Goal: Information Seeking & Learning: Learn about a topic

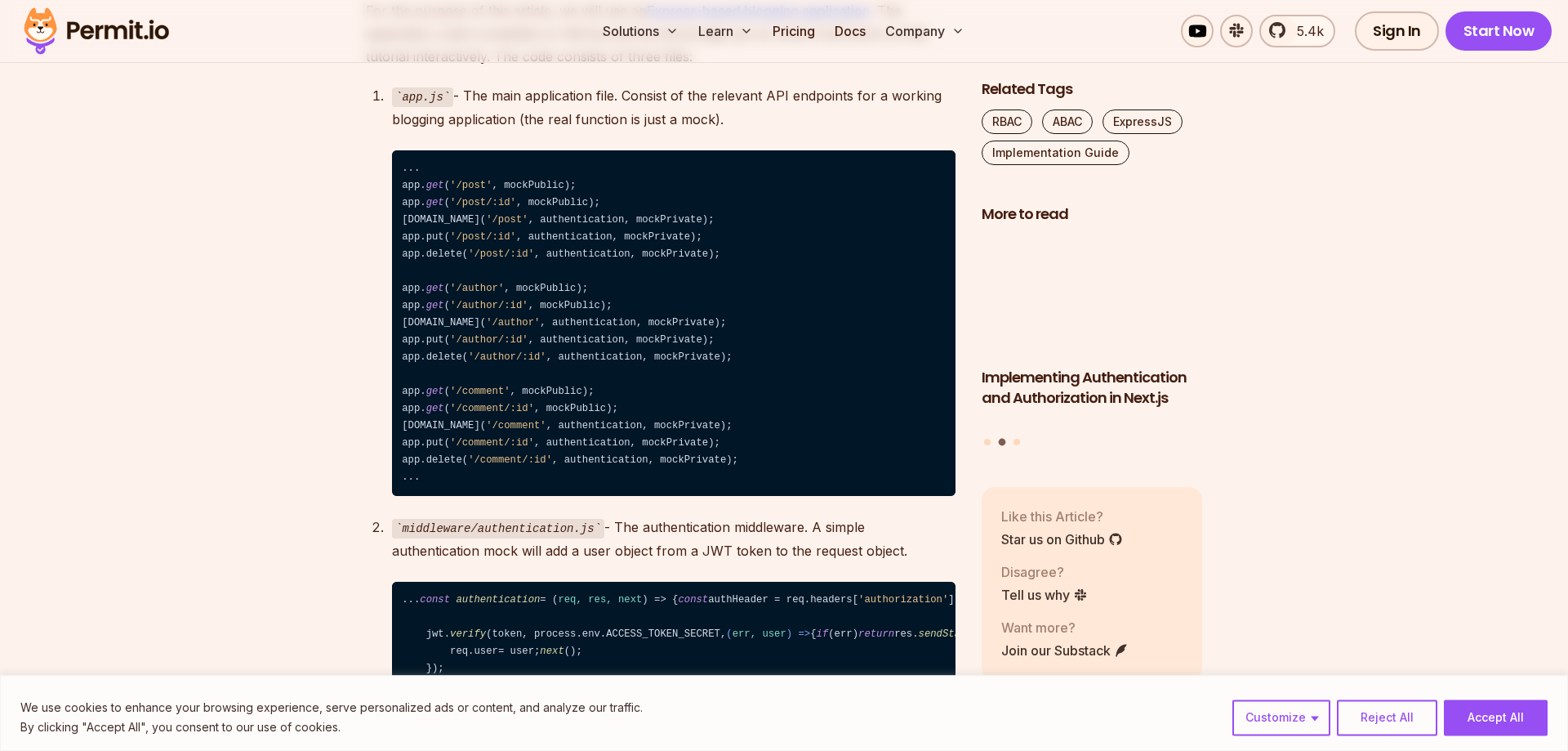
scroll to position [2417, 0]
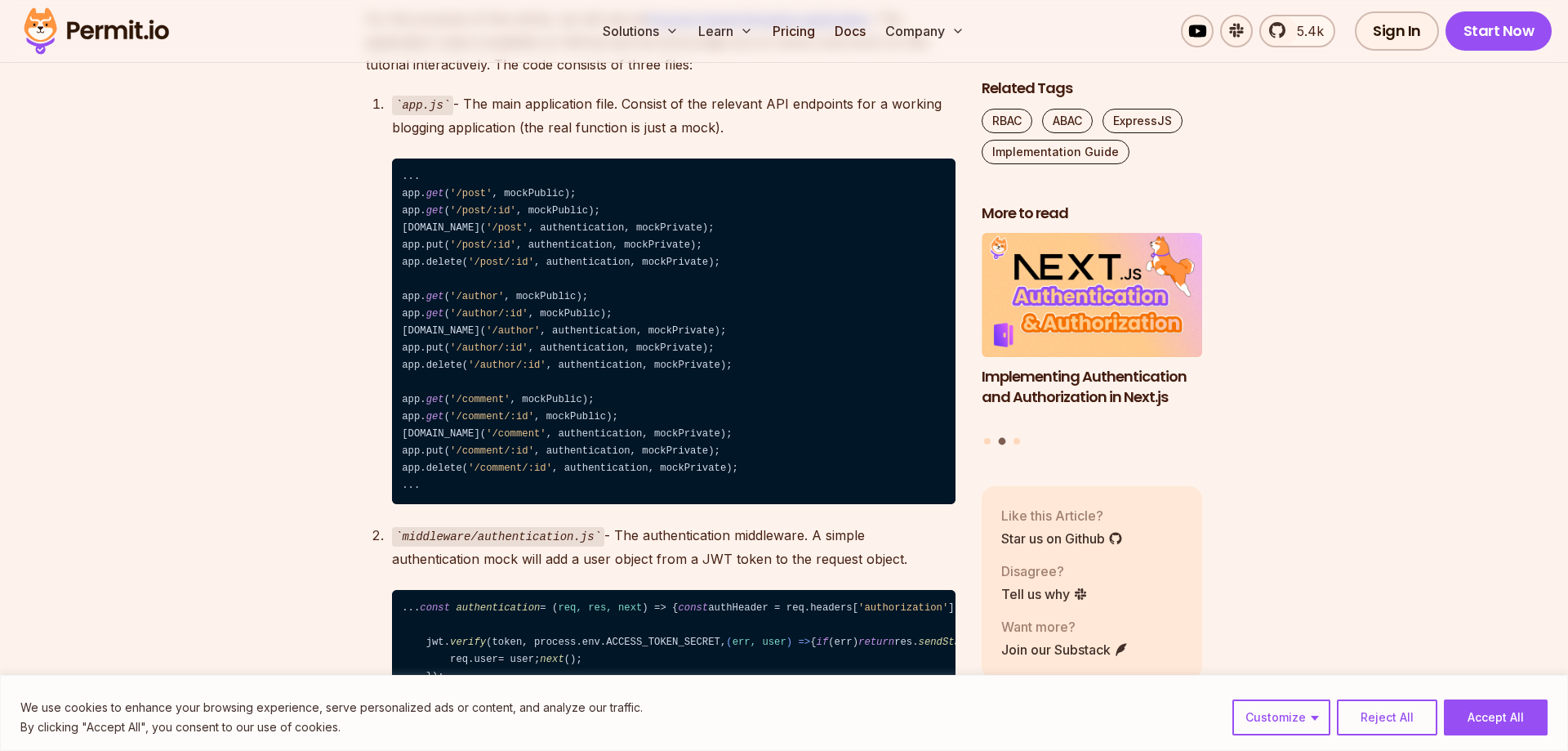
click at [539, 253] on code "... app. get ( '/post' , mockPublic); app. get ( '/post/:id' , mockPublic); [DO…" at bounding box center [673, 332] width 563 height 347
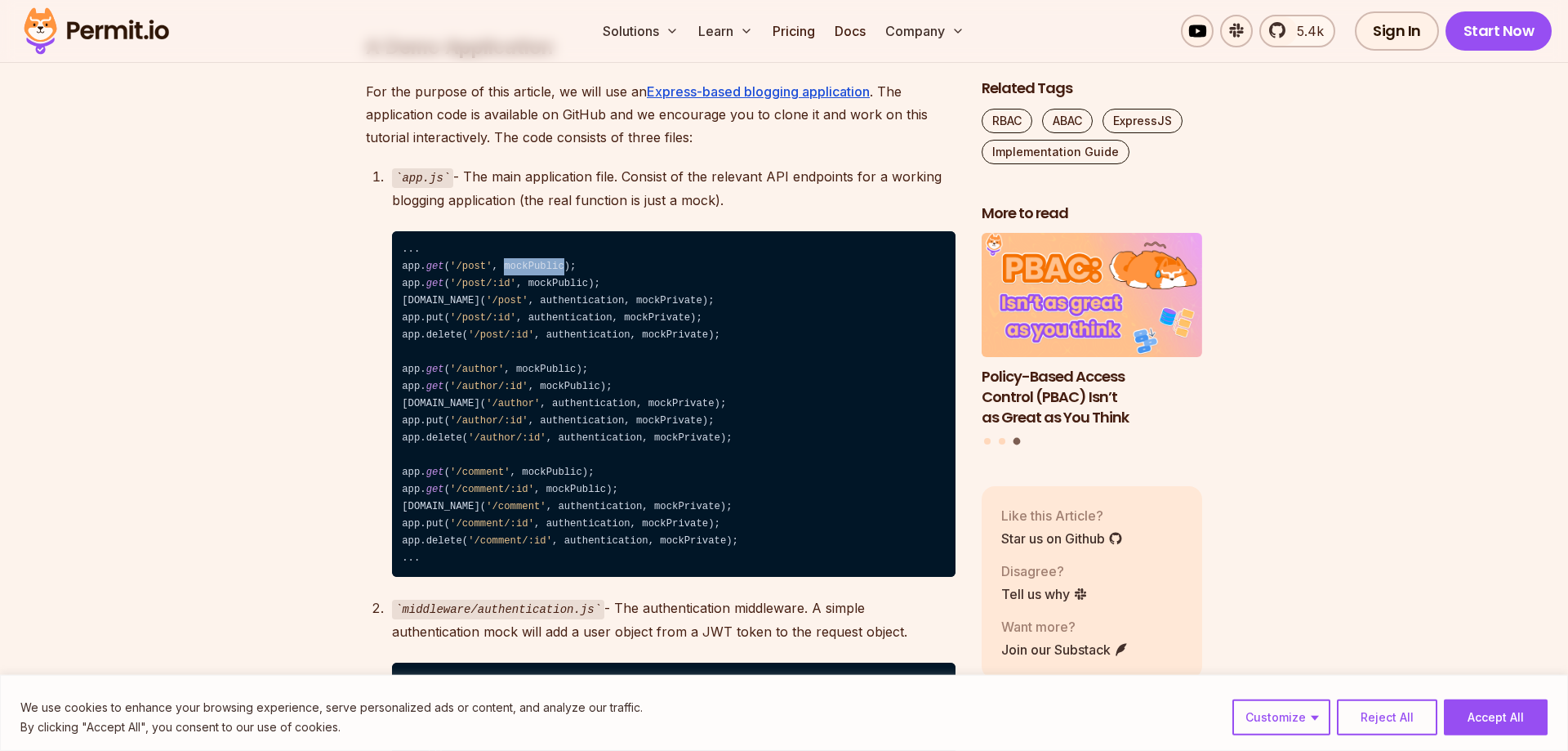
scroll to position [2334, 0]
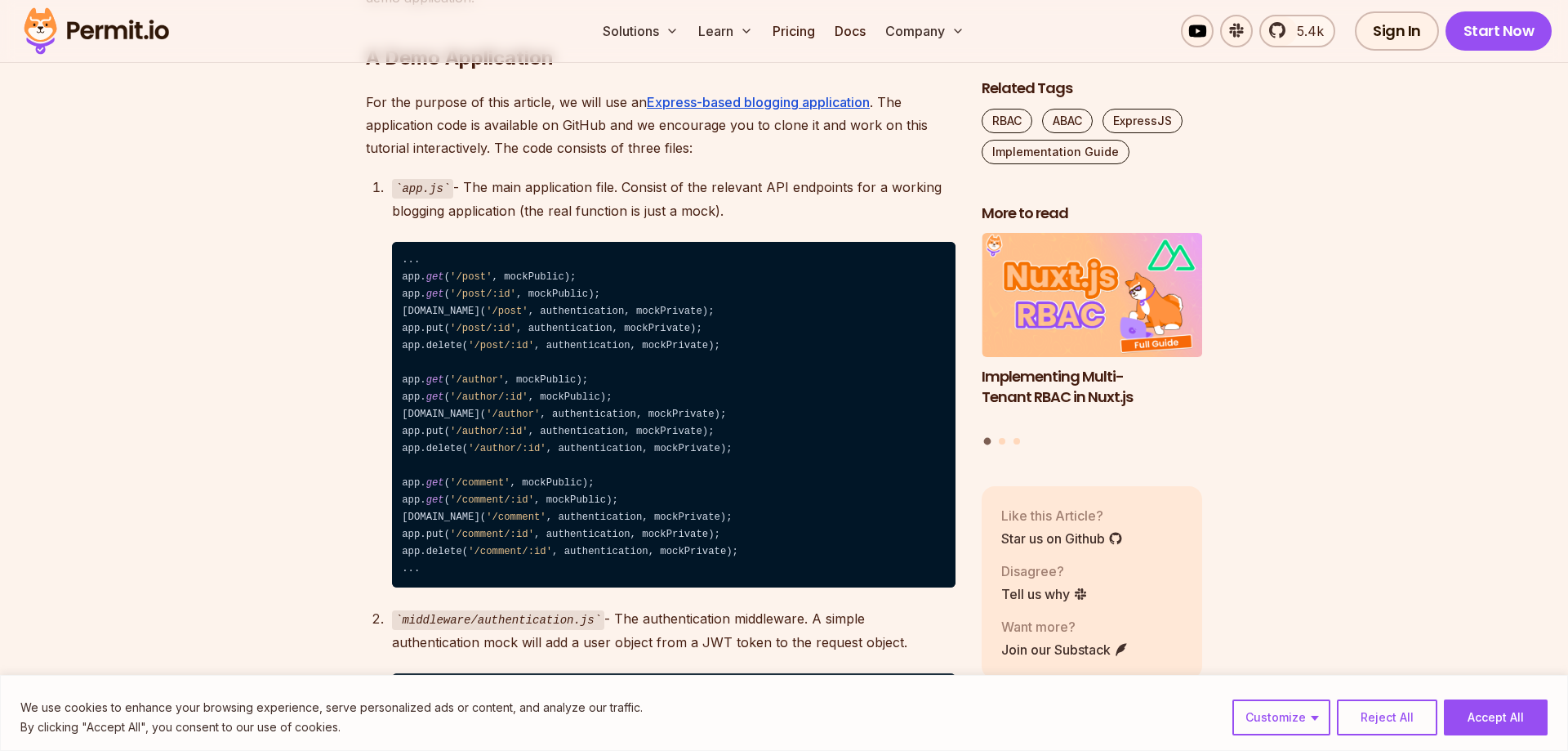
click at [683, 276] on div "app.js - The main application file. Consist of the relevant API endpoints for a…" at bounding box center [673, 381] width 563 height 412
click at [693, 222] on p "app.js - The main application file. Consist of the relevant API endpoints for a…" at bounding box center [673, 199] width 563 height 46
click at [754, 222] on p "app.js - The main application file. Consist of the relevant API endpoints for a…" at bounding box center [673, 199] width 563 height 46
click at [712, 222] on p "app.js - The main application file. Consist of the relevant API endpoints for a…" at bounding box center [673, 199] width 563 height 46
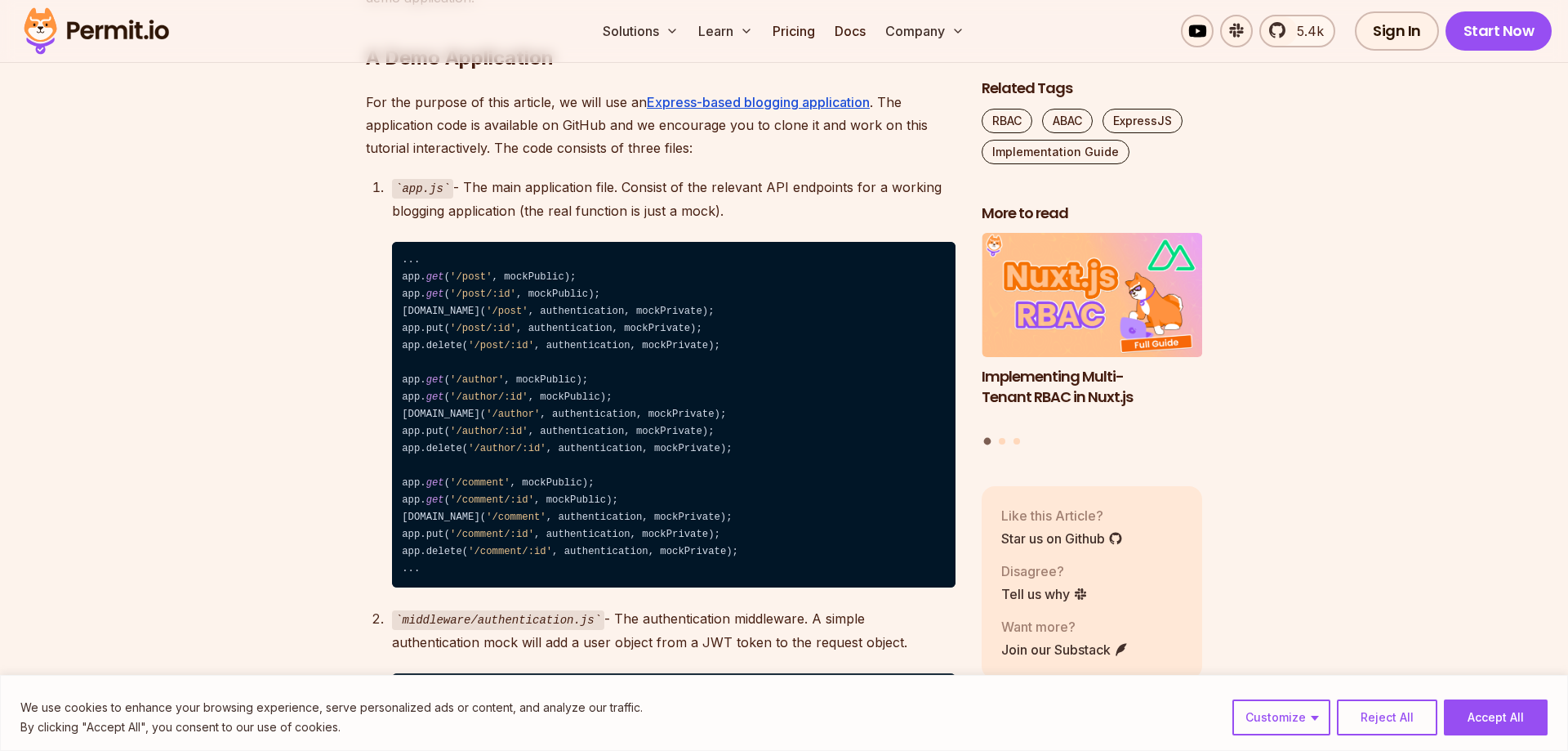
click at [712, 222] on p "app.js - The main application file. Consist of the relevant API endpoints for a…" at bounding box center [673, 199] width 563 height 46
click at [704, 222] on p "app.js - The main application file. Consist of the relevant API endpoints for a…" at bounding box center [673, 199] width 563 height 46
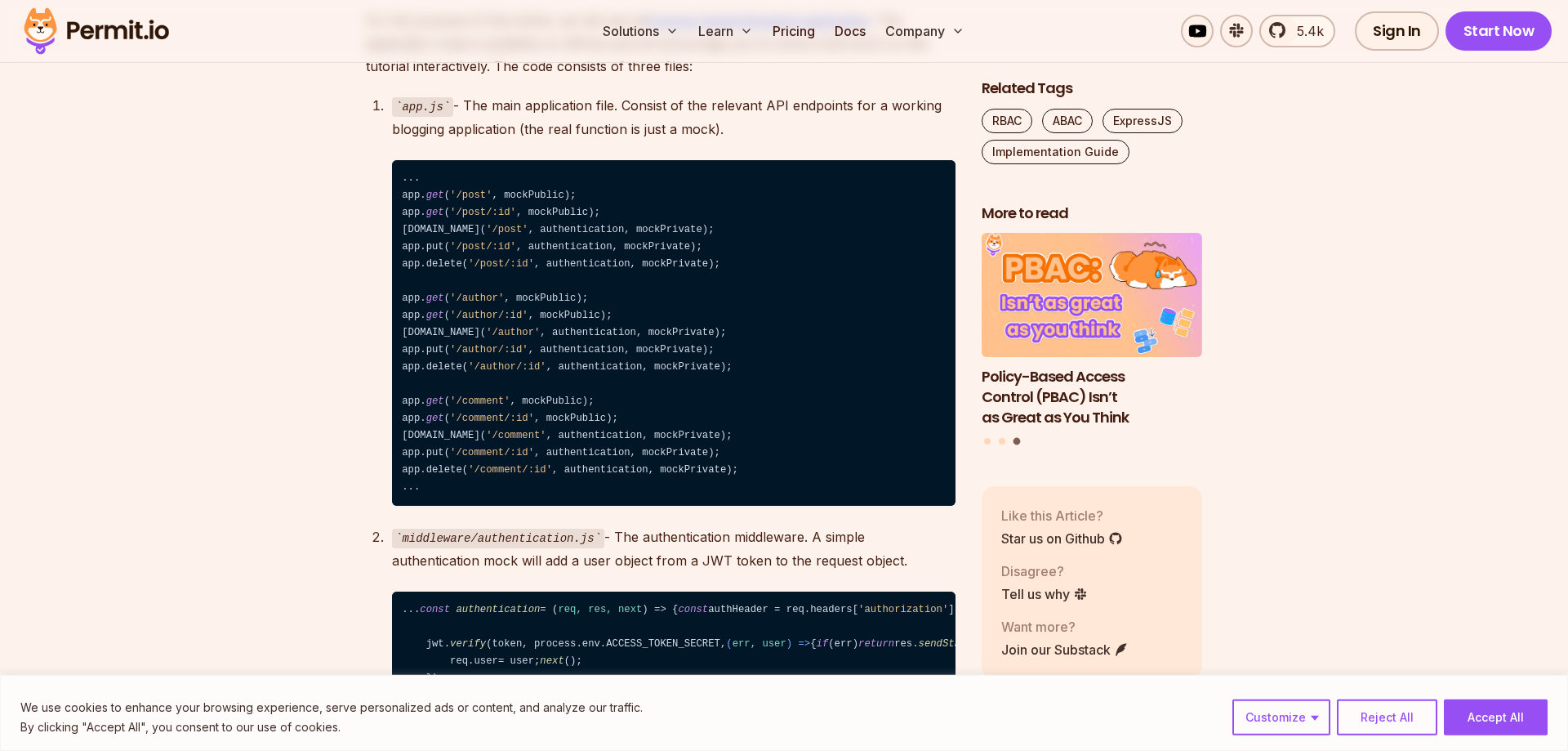
scroll to position [2407, 0]
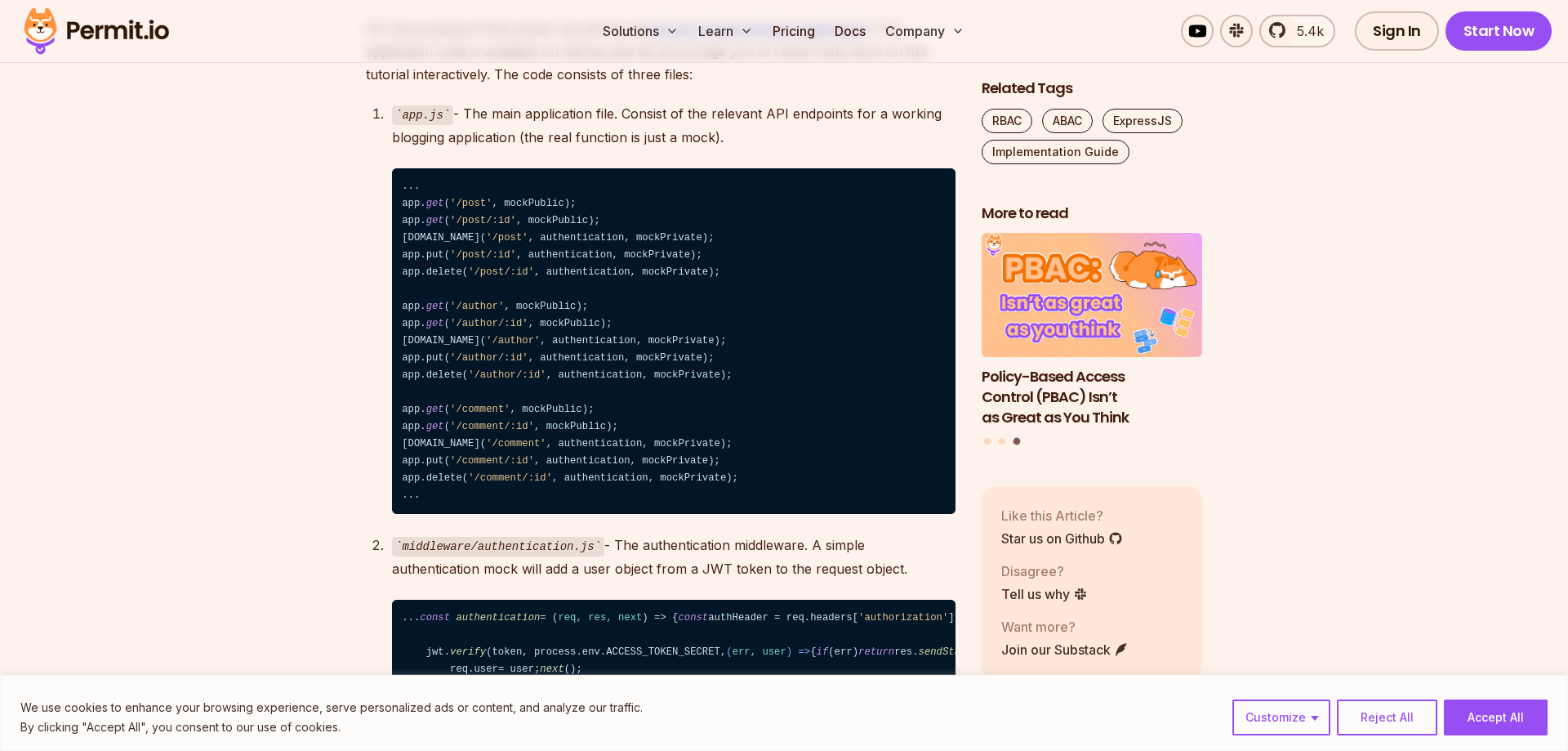
click at [547, 288] on code "... app. get ( '/post' , mockPublic); app. get ( '/post/:id' , mockPublic); [DO…" at bounding box center [673, 342] width 563 height 347
click at [577, 309] on code "... app. get ( '/post' , mockPublic); app. get ( '/post/:id' , mockPublic); [DO…" at bounding box center [673, 342] width 563 height 347
click at [612, 286] on code "... app. get ( '/post' , mockPublic); app. get ( '/post/:id' , mockPublic); [DO…" at bounding box center [673, 342] width 563 height 347
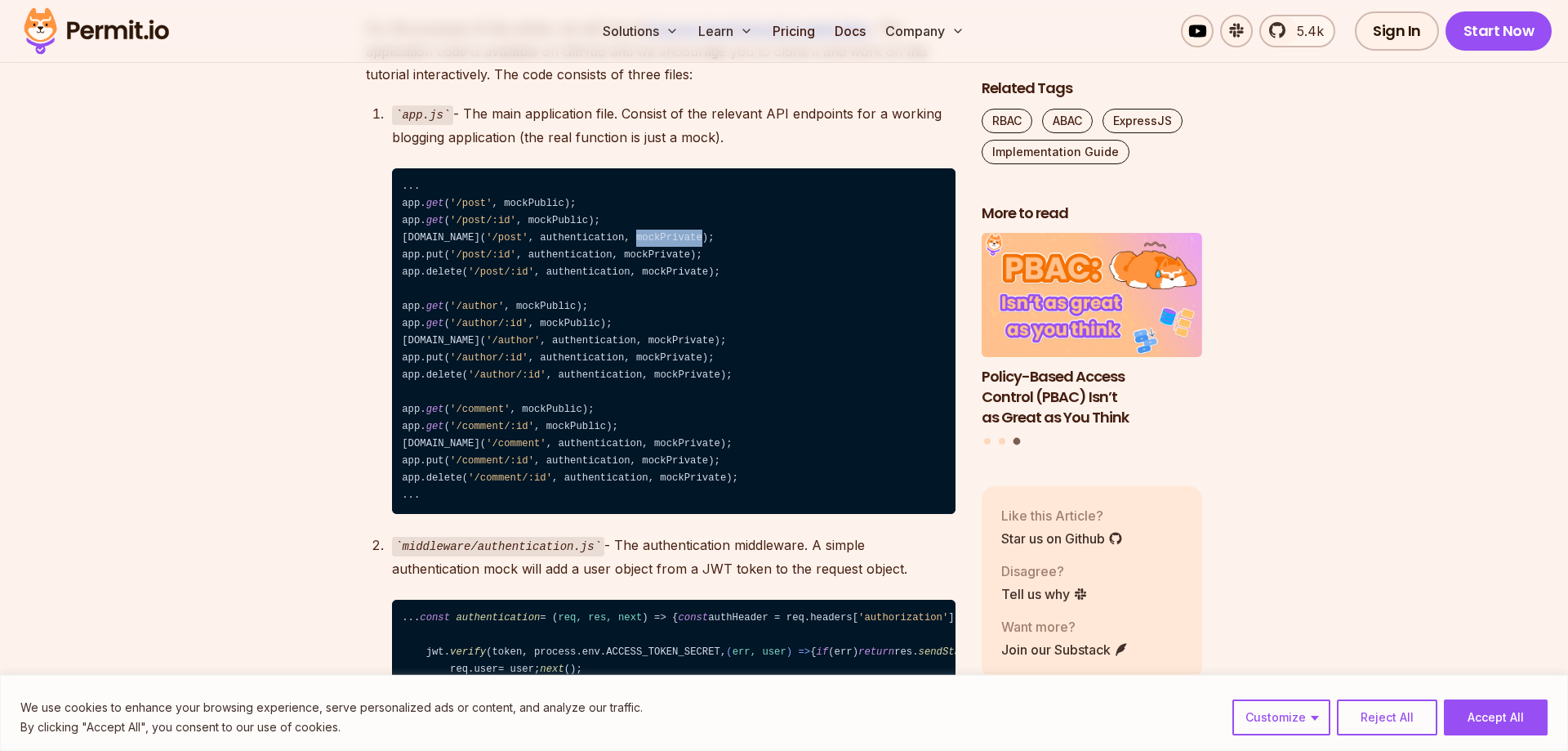
click at [613, 286] on code "... app. get ( '/post' , mockPublic); app. get ( '/post/:id' , mockPublic); [DO…" at bounding box center [673, 342] width 563 height 347
click at [677, 285] on code "... app. get ( '/post' , mockPublic); app. get ( '/post/:id' , mockPublic); [DO…" at bounding box center [673, 342] width 563 height 347
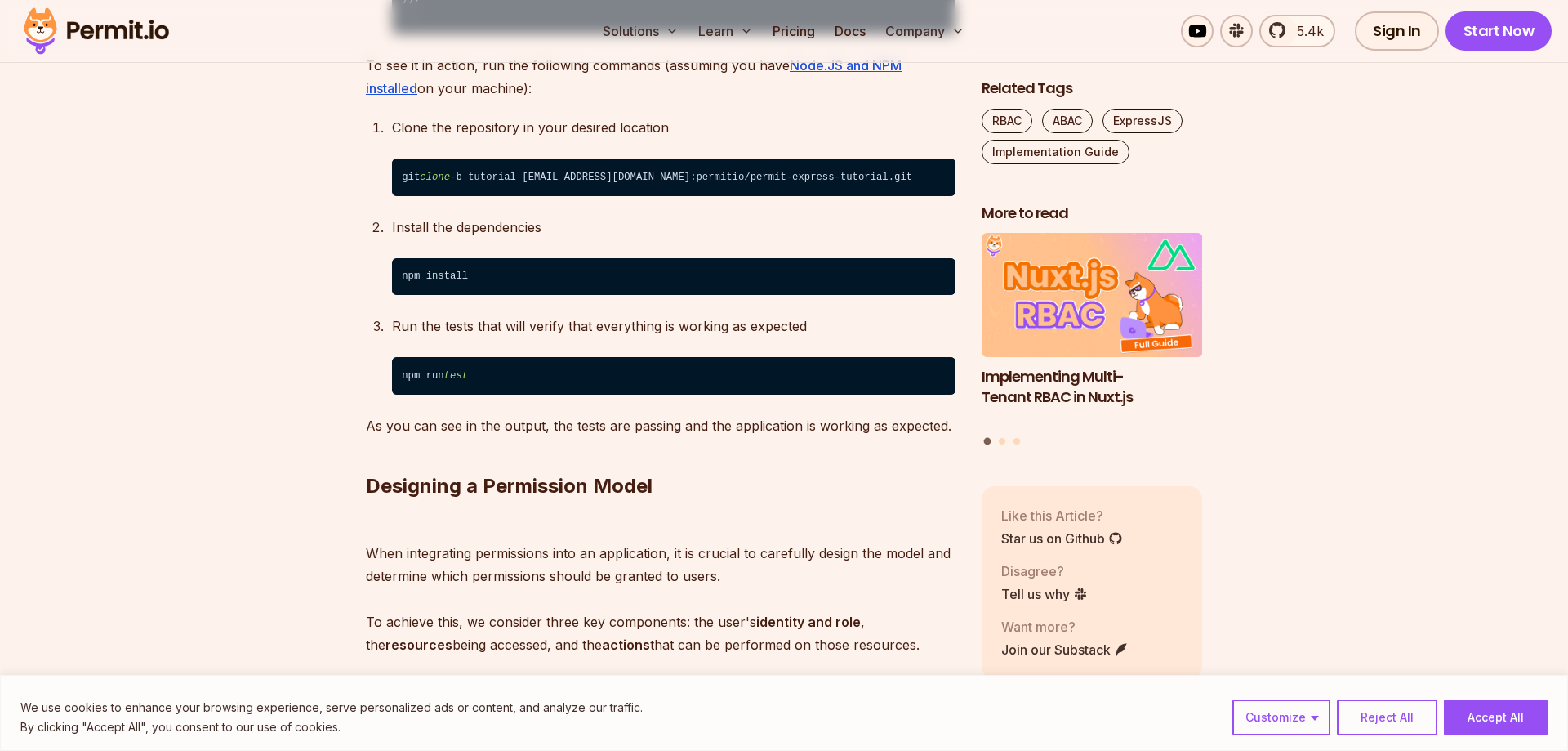
scroll to position [3324, 0]
